Goal: Task Accomplishment & Management: Use online tool/utility

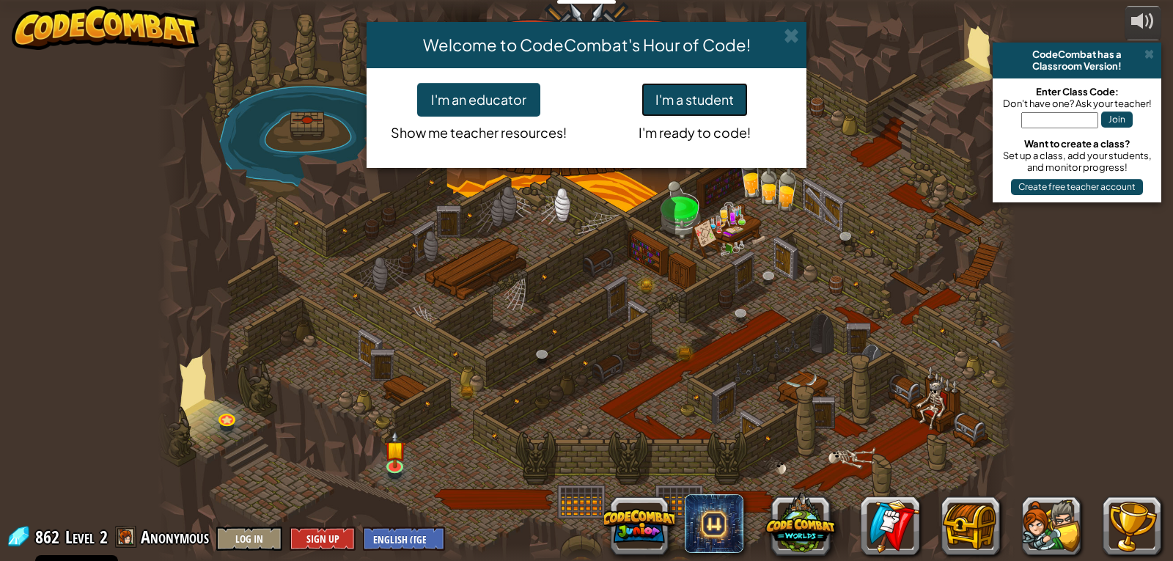
click at [657, 105] on button "I'm a student" at bounding box center [695, 100] width 106 height 34
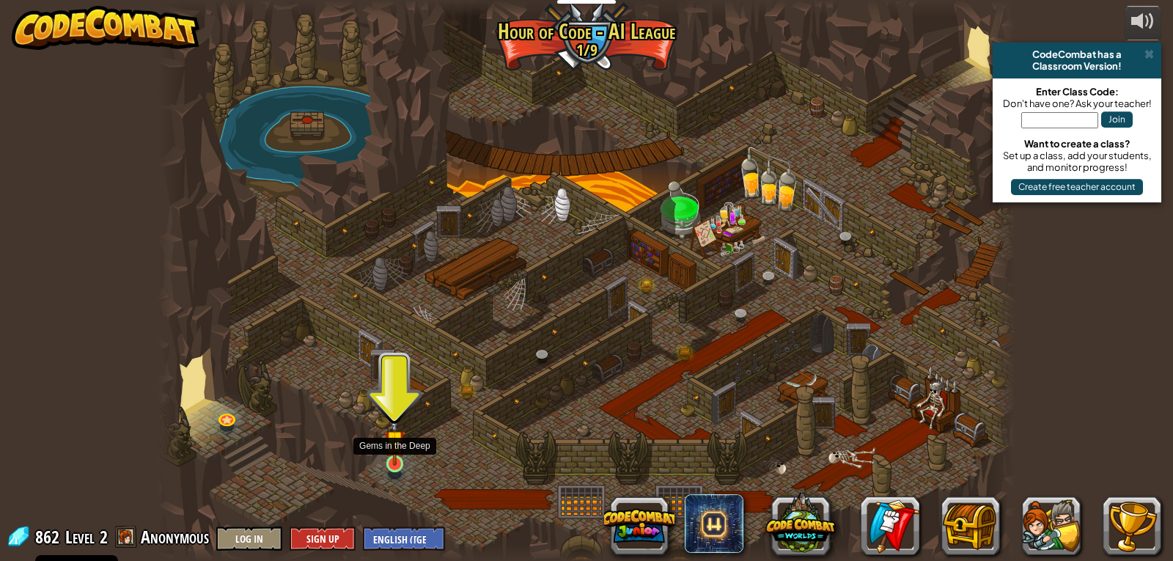
click at [403, 455] on img at bounding box center [395, 441] width 22 height 50
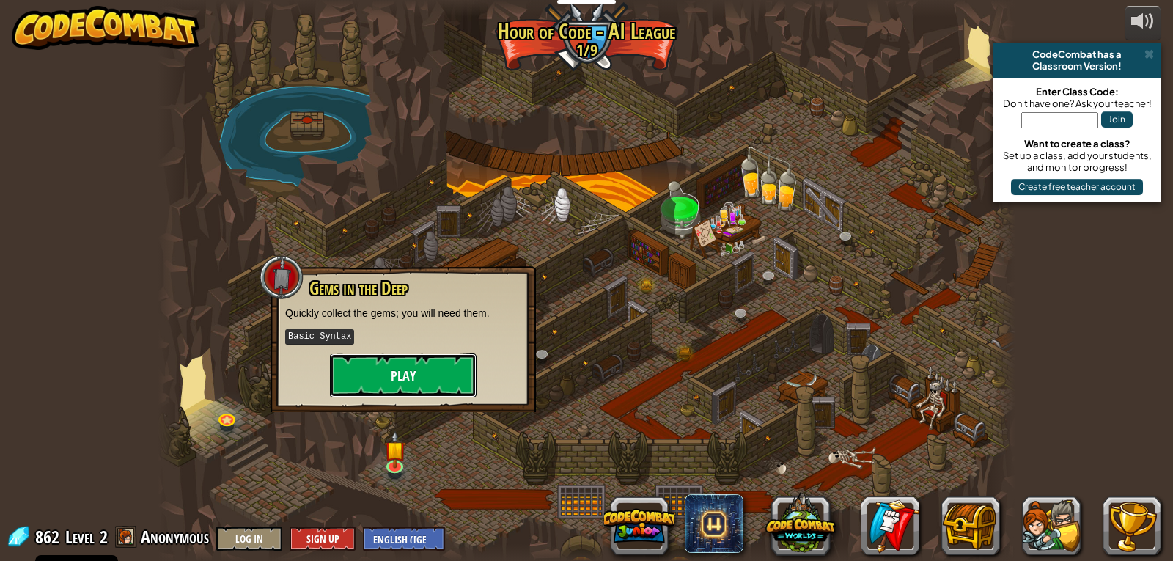
click at [452, 359] on button "Play" at bounding box center [403, 375] width 147 height 44
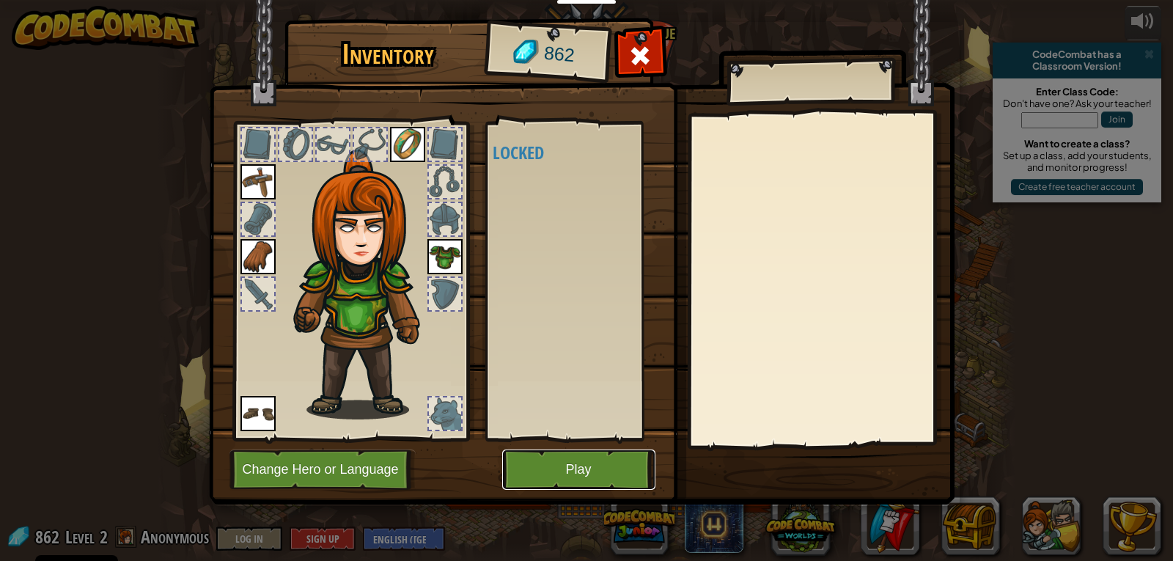
click at [612, 460] on button "Play" at bounding box center [578, 469] width 153 height 40
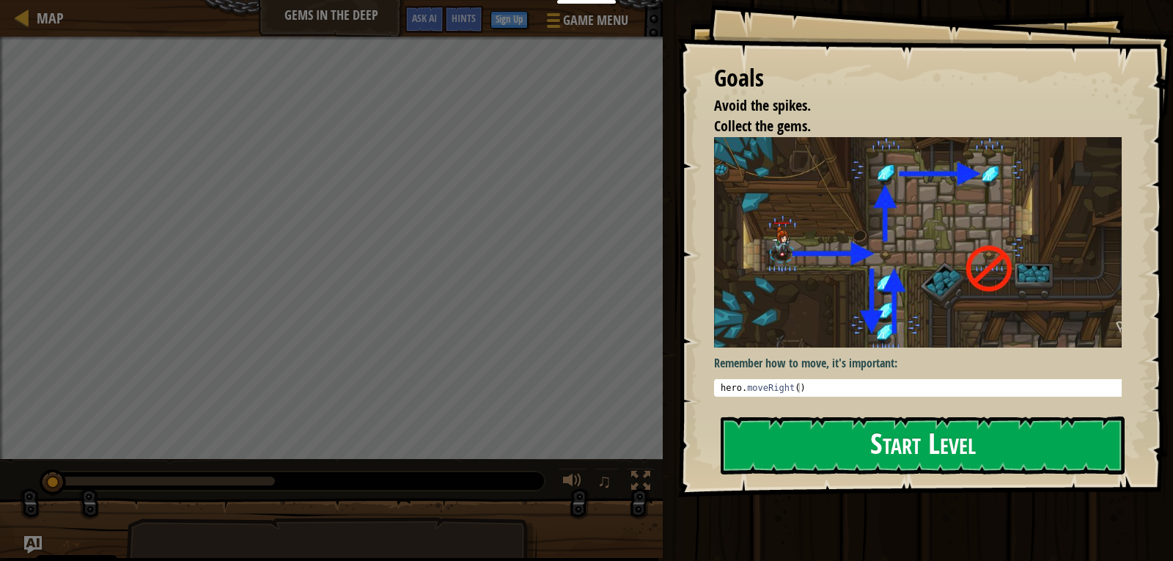
click at [897, 271] on img at bounding box center [923, 242] width 419 height 210
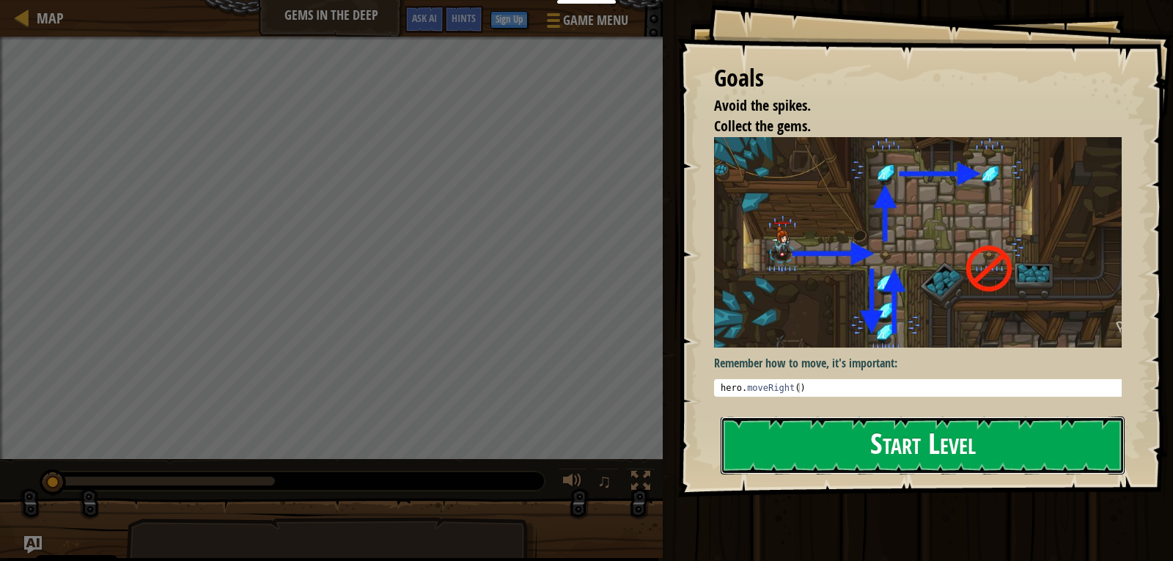
click at [895, 451] on button "Start Level" at bounding box center [923, 445] width 404 height 58
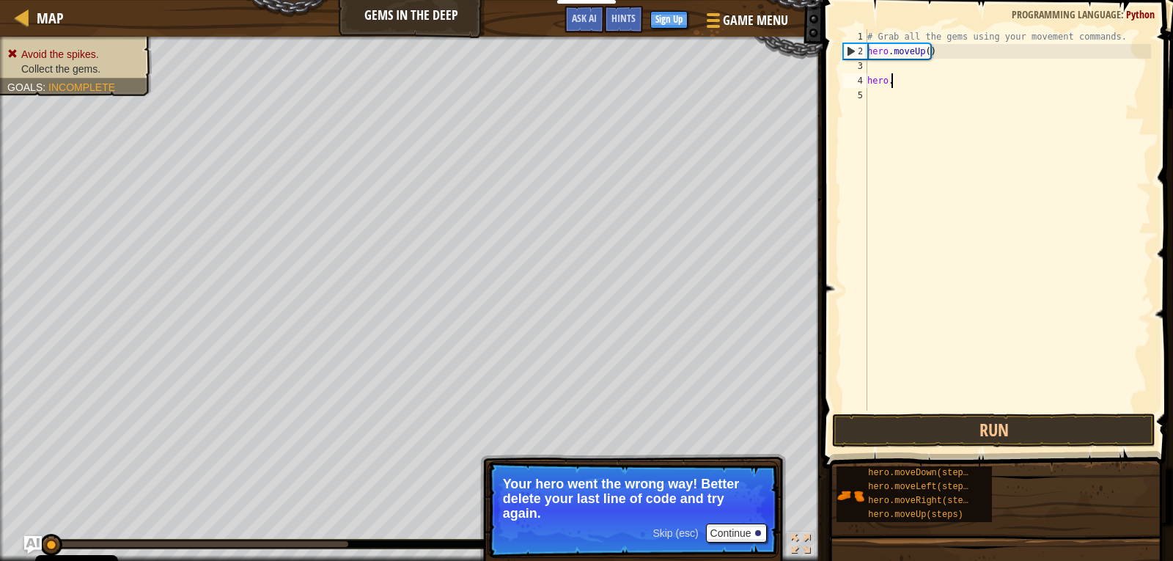
type textarea "h"
type textarea "m"
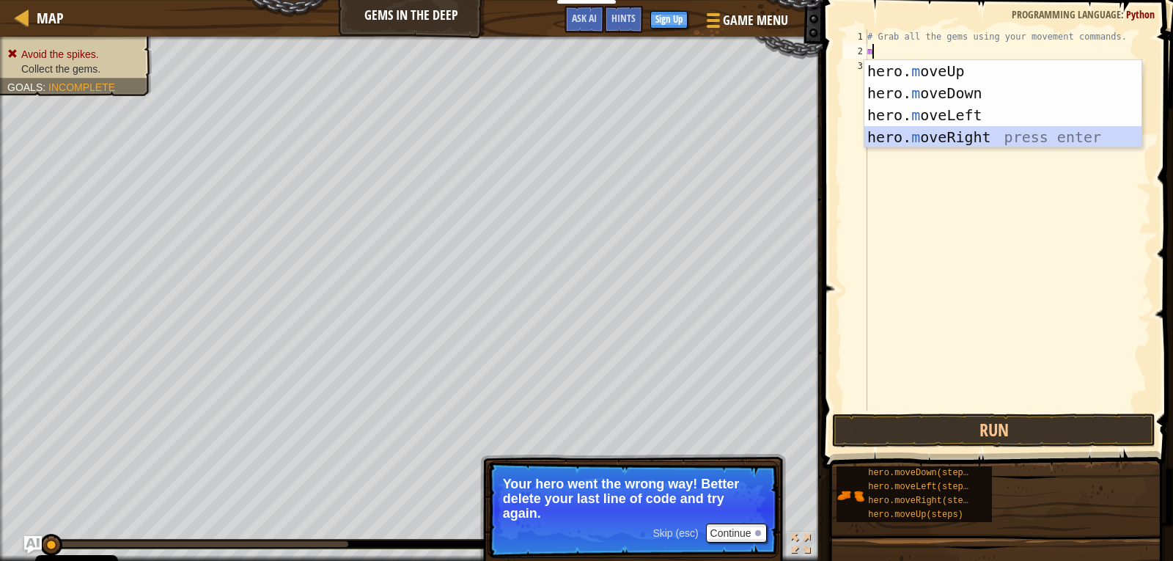
click at [1013, 129] on div "hero. m oveUp press enter hero. m oveDown press enter hero. m oveLeft press ent…" at bounding box center [1002, 126] width 277 height 132
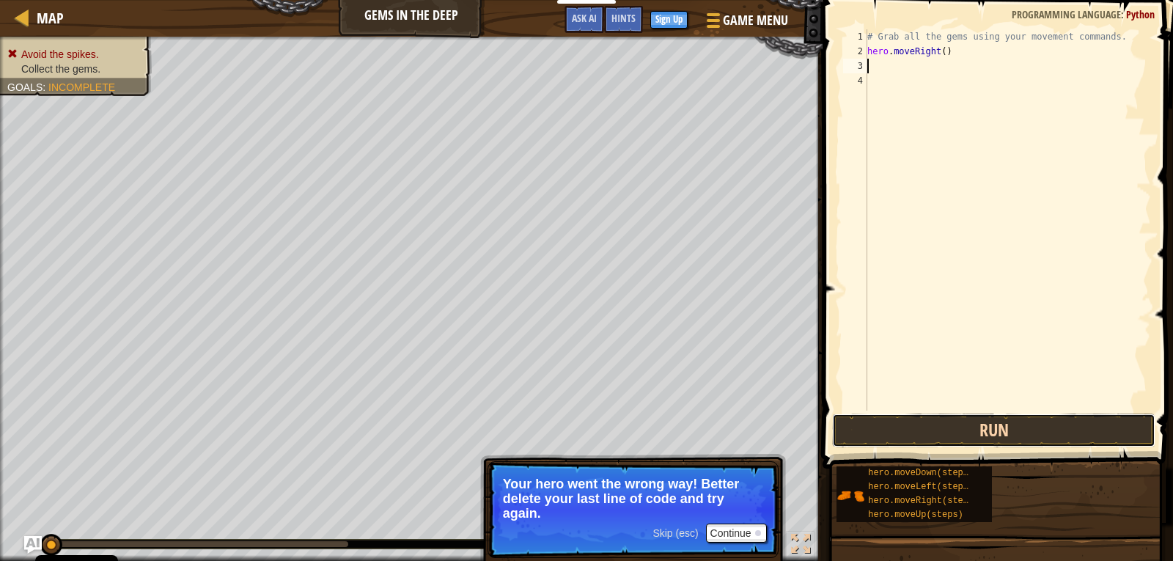
click at [961, 438] on button "Run" at bounding box center [993, 431] width 323 height 34
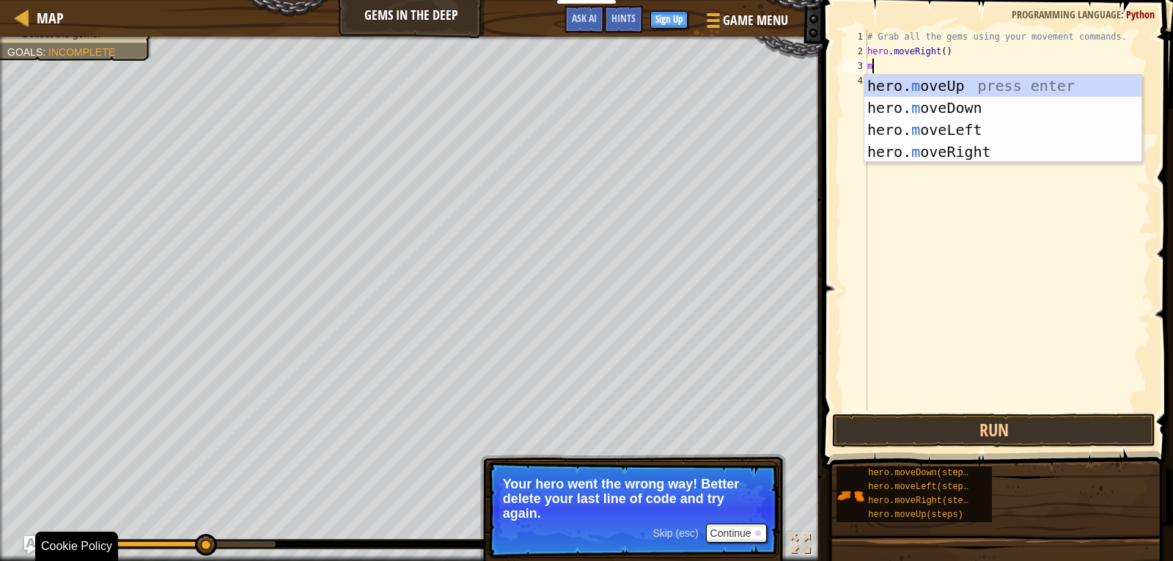
type textarea "m"
